Goal: Task Accomplishment & Management: Manage account settings

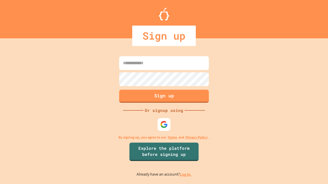
click at [186, 175] on link "Log in." at bounding box center [186, 174] width 12 height 5
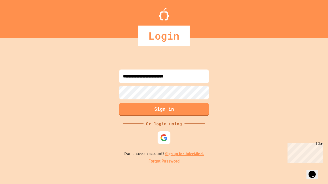
type input "**********"
